Goal: Find specific page/section

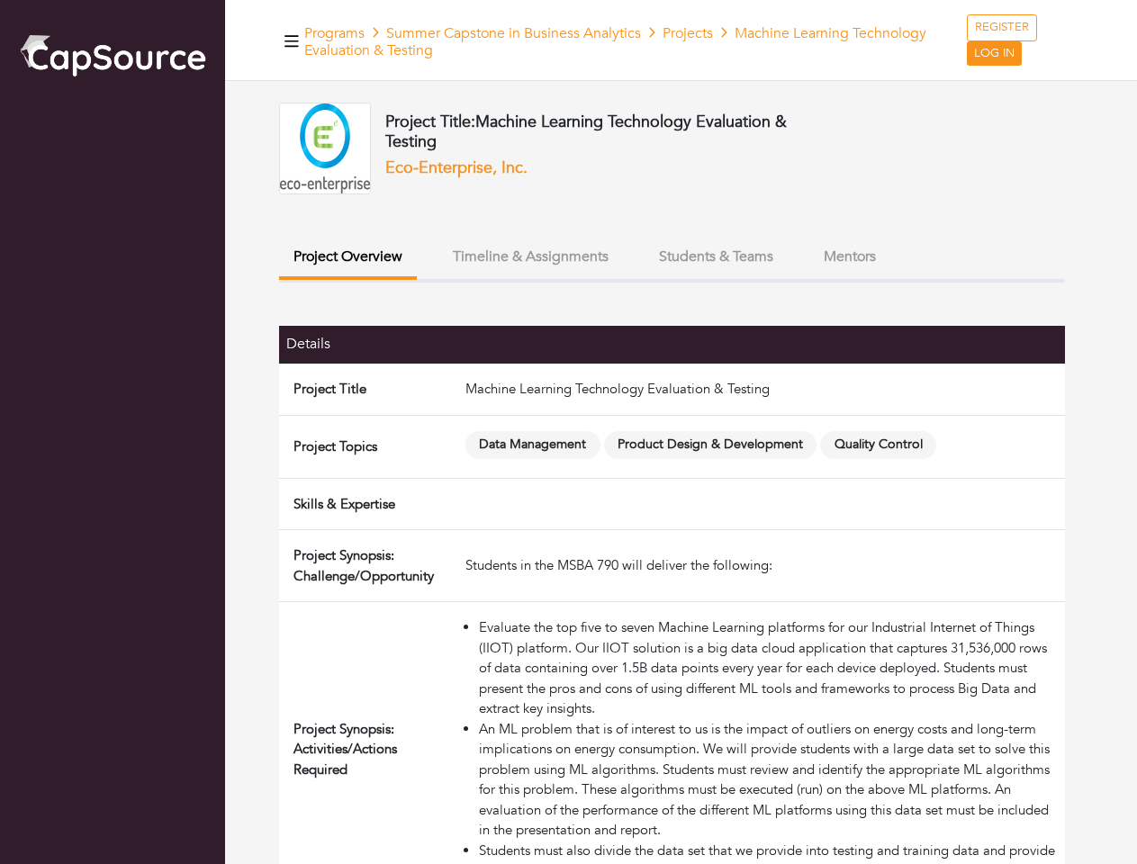
click at [568, 432] on span "Data Management" at bounding box center [533, 445] width 135 height 28
click at [292, 41] on icon "button" at bounding box center [292, 41] width 14 height 12
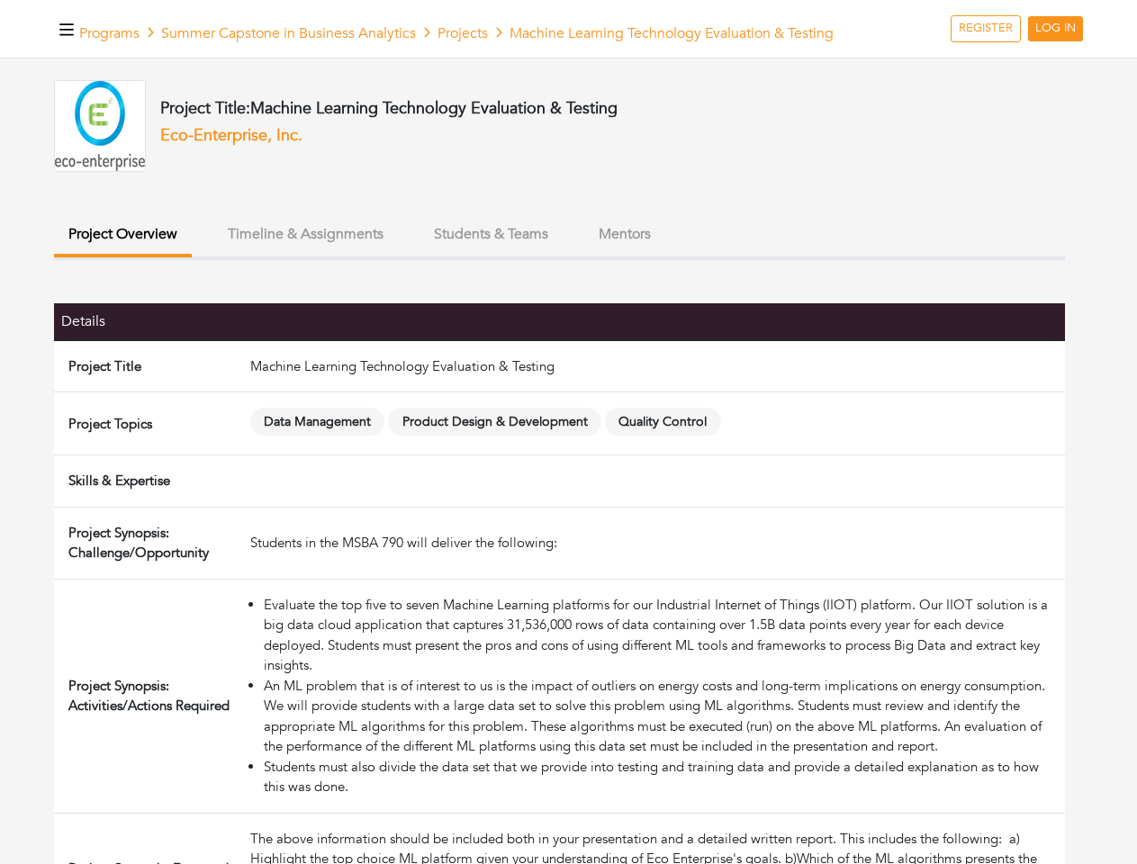
click at [192, 258] on button "Project Overview" at bounding box center [123, 236] width 138 height 42
click at [530, 257] on ul "Project Overview Timeline & Assignments Students & Teams Mentors" at bounding box center [559, 237] width 1011 height 45
click at [716, 257] on ul "Project Overview Timeline & Assignments Students & Teams Mentors" at bounding box center [559, 237] width 1011 height 45
click at [850, 257] on ul "Project Overview Timeline & Assignments Students & Teams Mentors" at bounding box center [559, 237] width 1011 height 45
